Goal: Use online tool/utility: Utilize a website feature to perform a specific function

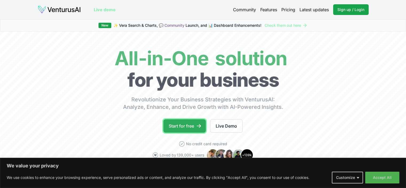
click at [191, 123] on link "Start for free" at bounding box center [184, 125] width 42 height 13
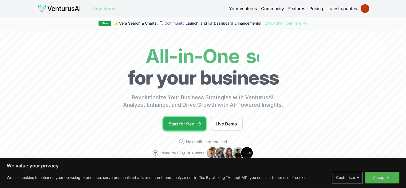
click at [187, 125] on link "Start for free" at bounding box center [184, 123] width 42 height 13
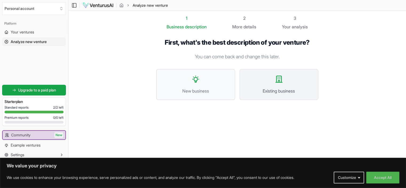
click at [272, 83] on button "Existing business" at bounding box center [278, 84] width 79 height 31
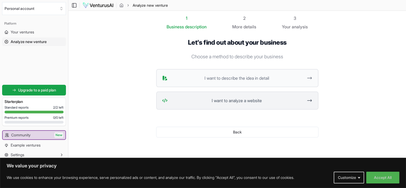
click at [251, 98] on span "I want to analyze a website" at bounding box center [237, 100] width 134 height 6
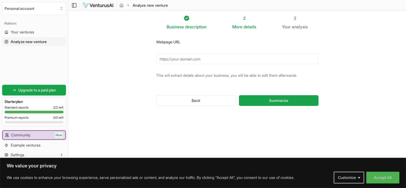
click at [219, 61] on input "Webpage URL" at bounding box center [237, 58] width 162 height 11
paste input "[URL][DOMAIN_NAME]"
type input "[URL][DOMAIN_NAME]"
click at [278, 102] on span "Summarize" at bounding box center [278, 100] width 19 height 5
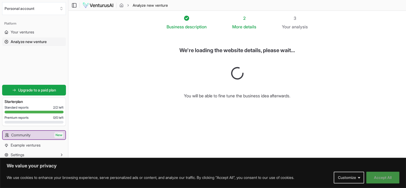
click at [387, 178] on button "Accept All" at bounding box center [382, 177] width 33 height 12
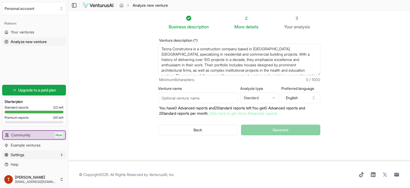
click at [48, 156] on button "Settings" at bounding box center [34, 154] width 64 height 9
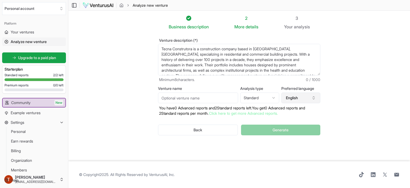
click at [301, 98] on button "English" at bounding box center [300, 97] width 39 height 11
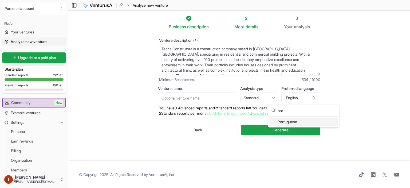
type input "por"
click at [287, 121] on div "Portuguese" at bounding box center [303, 121] width 69 height 9
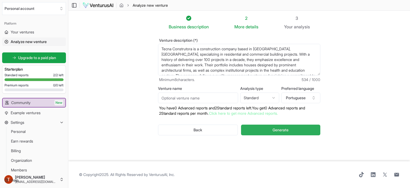
click at [282, 128] on span "Generate" at bounding box center [280, 129] width 16 height 5
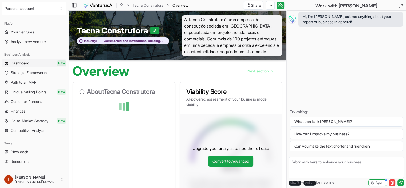
click at [253, 34] on span "A Tecna Construtora é uma empresa de construção sediada em [GEOGRAPHIC_DATA], e…" at bounding box center [232, 35] width 101 height 41
click at [258, 38] on span "A Tecna Construtora é uma empresa de construção sediada em [GEOGRAPHIC_DATA], e…" at bounding box center [232, 35] width 101 height 41
click at [208, 42] on span "A Tecna Construtora é uma empresa de construção sediada em [GEOGRAPHIC_DATA], e…" at bounding box center [232, 35] width 101 height 41
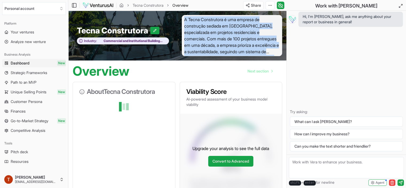
click at [208, 42] on span "A Tecna Construtora é uma empresa de construção sediada em [GEOGRAPHIC_DATA], e…" at bounding box center [232, 35] width 101 height 41
click at [209, 58] on div "Tecna Construtora Industry: Commercial and Institutional Building Construction …" at bounding box center [177, 36] width 218 height 50
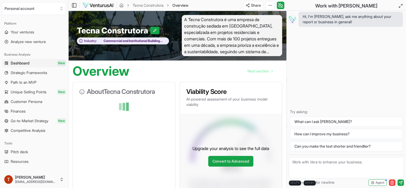
click at [268, 52] on span "A Tecna Construtora é uma empresa de construção sediada em [GEOGRAPHIC_DATA], e…" at bounding box center [232, 35] width 101 height 41
click at [262, 46] on span "A Tecna Construtora é uma empresa de construção sediada em [GEOGRAPHIC_DATA], e…" at bounding box center [232, 35] width 101 height 41
